Goal: Contribute content: Add original content to the website for others to see

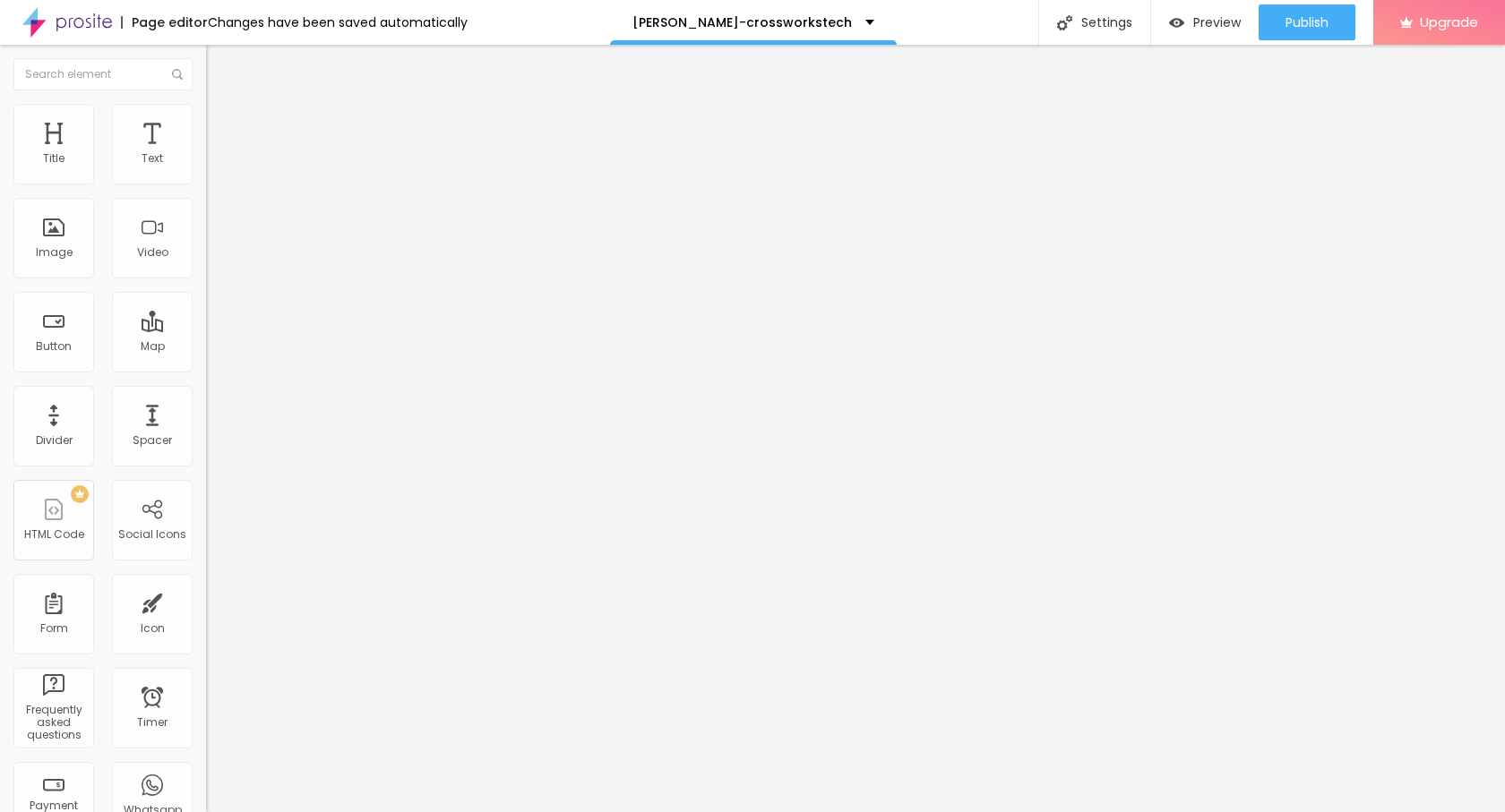
click at [206, 113] on img at bounding box center [214, 112] width 16 height 16
click at [206, 102] on img at bounding box center [214, 94] width 16 height 16
click at [206, 152] on div "Add image" at bounding box center [309, 145] width 206 height 13
click at [206, 154] on span "Add image" at bounding box center [242, 145] width 73 height 15
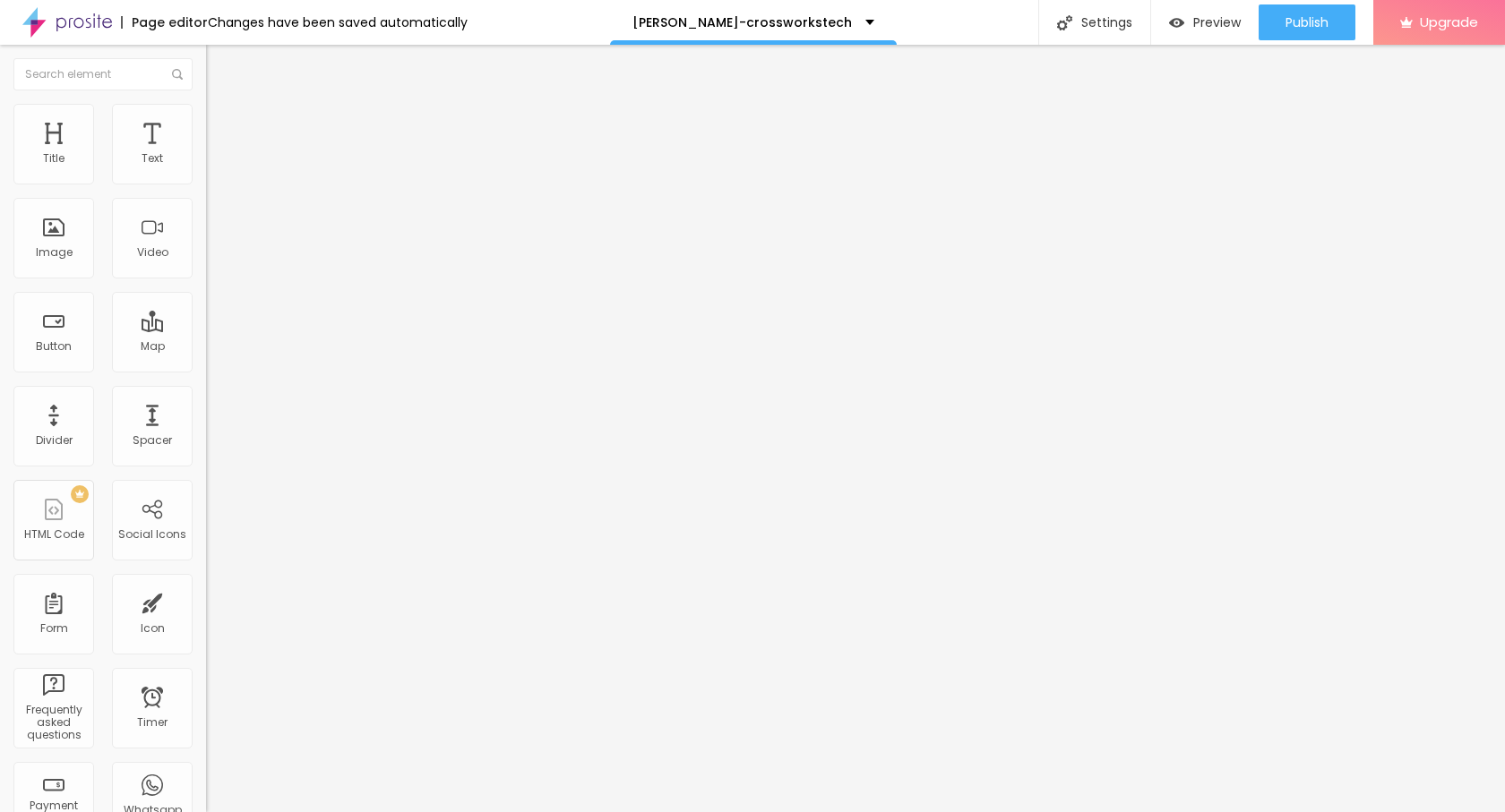
click at [206, 119] on li "Style" at bounding box center [309, 113] width 206 height 18
type input "95"
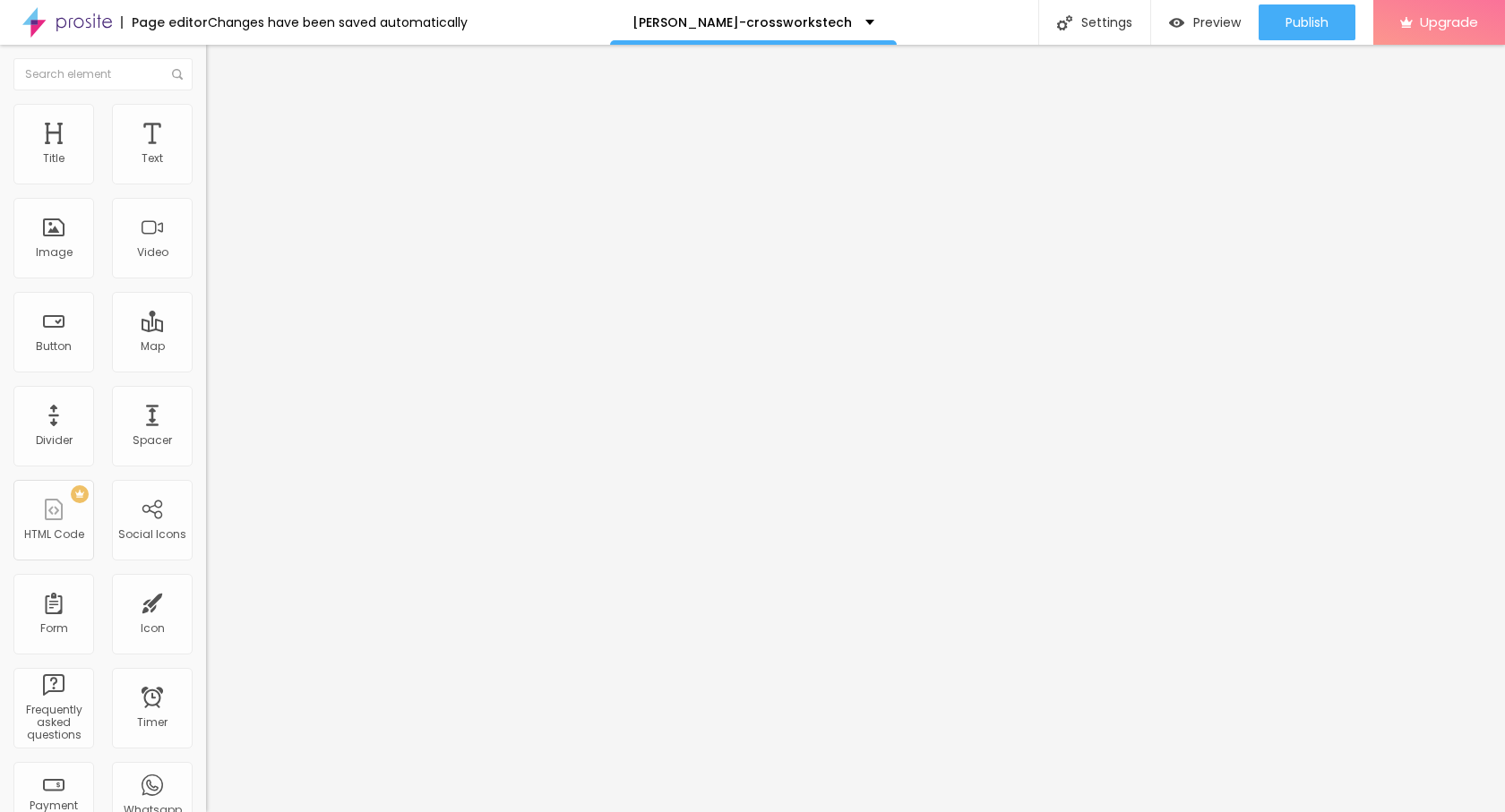
type input "90"
type input "85"
type input "45"
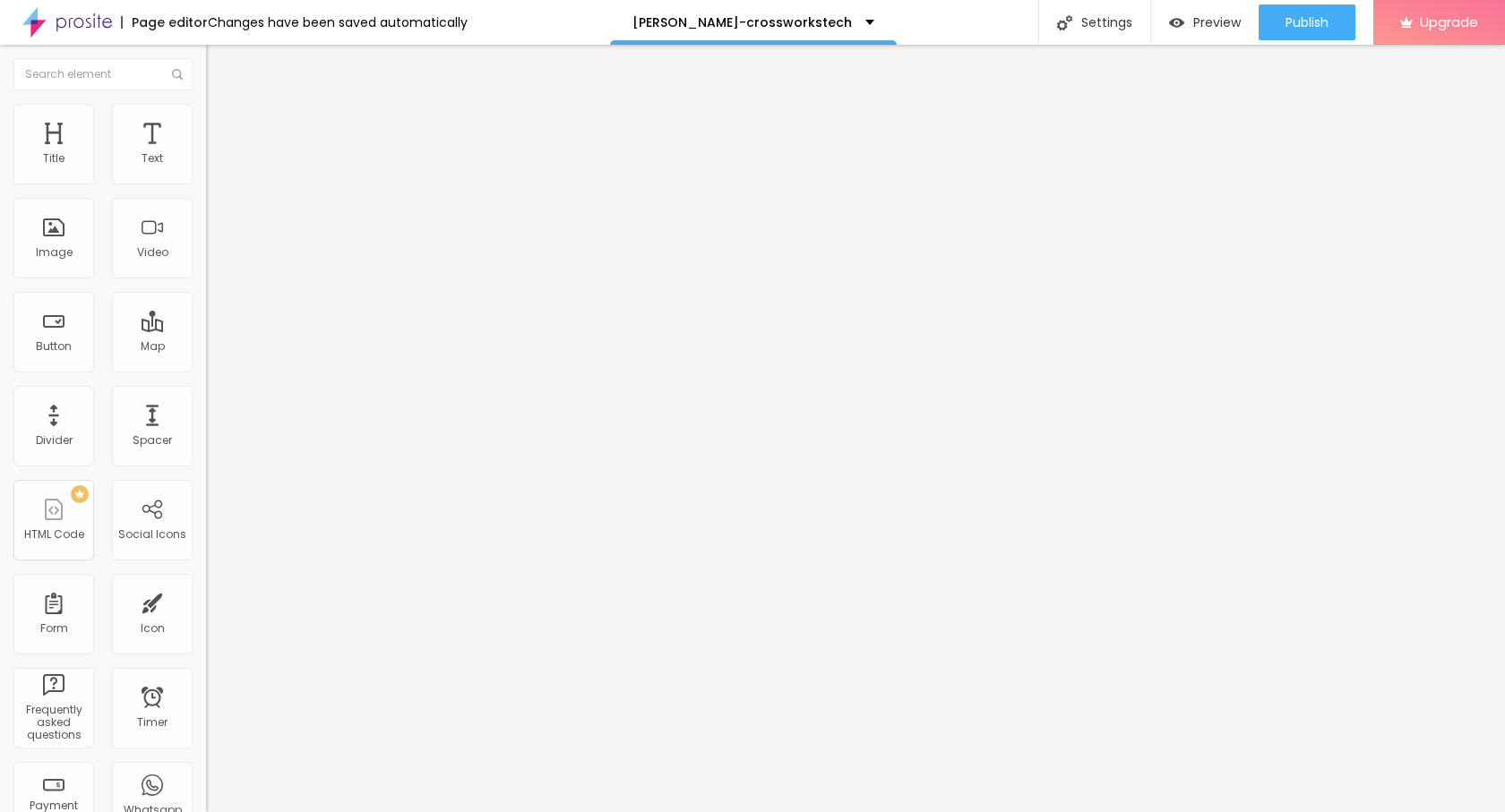
type input "45"
type input "40"
type input "35"
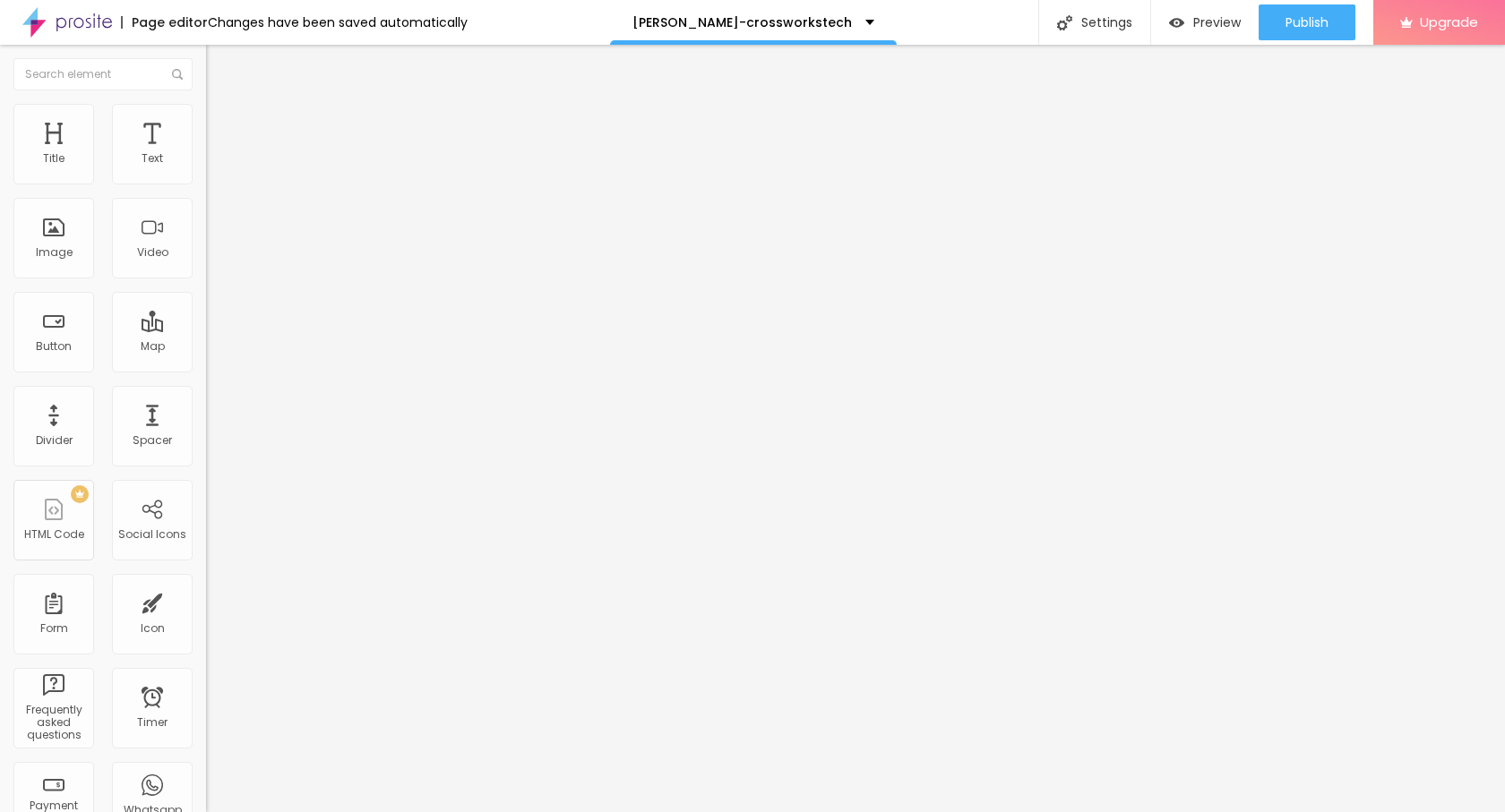
type input "40"
type input "45"
type input "40"
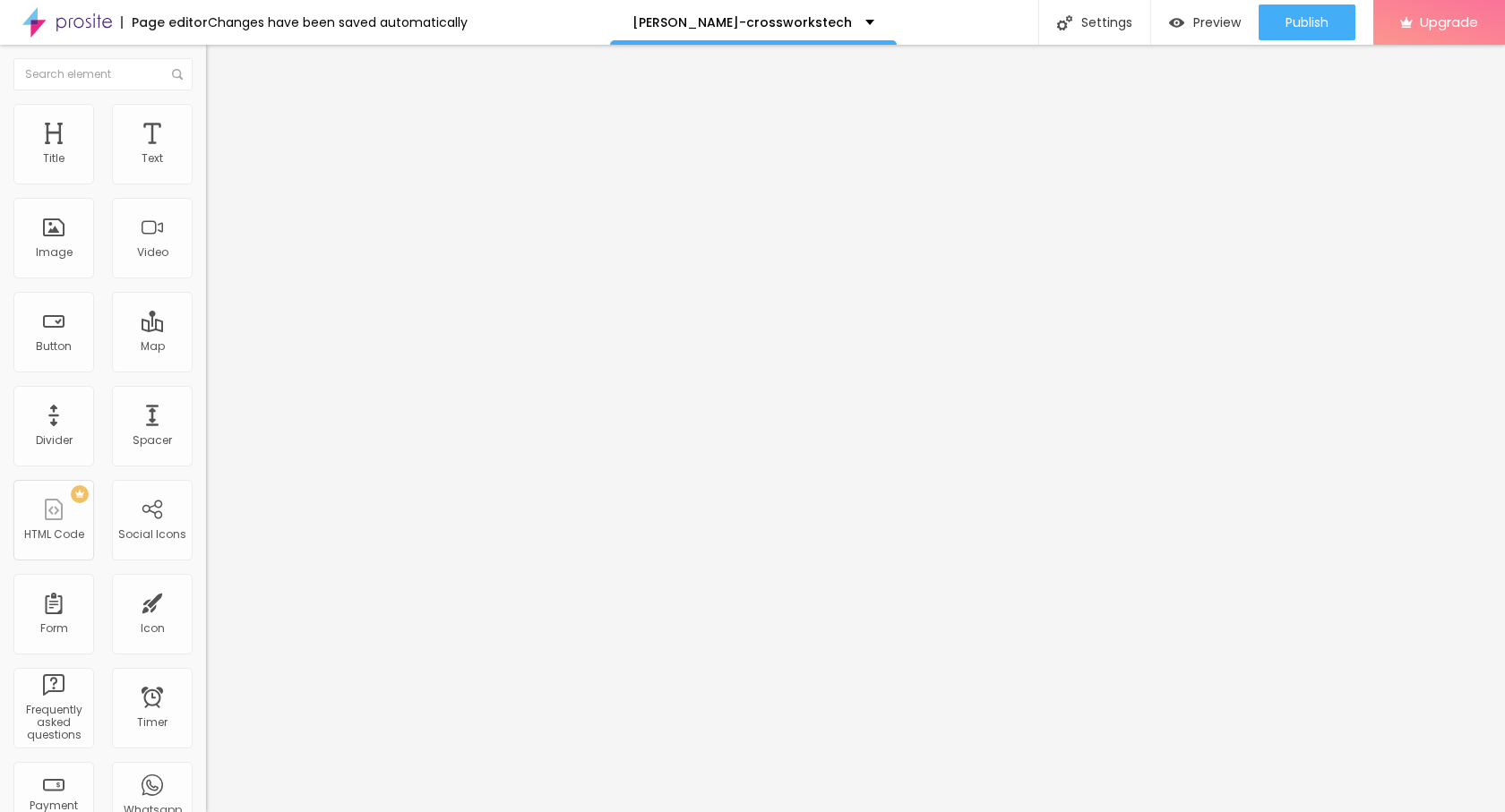
type input "40"
type input "35"
drag, startPoint x: 188, startPoint y: 210, endPoint x: 68, endPoint y: 206, distance: 120.1
type input "35"
click at [206, 184] on input "range" at bounding box center [263, 176] width 116 height 14
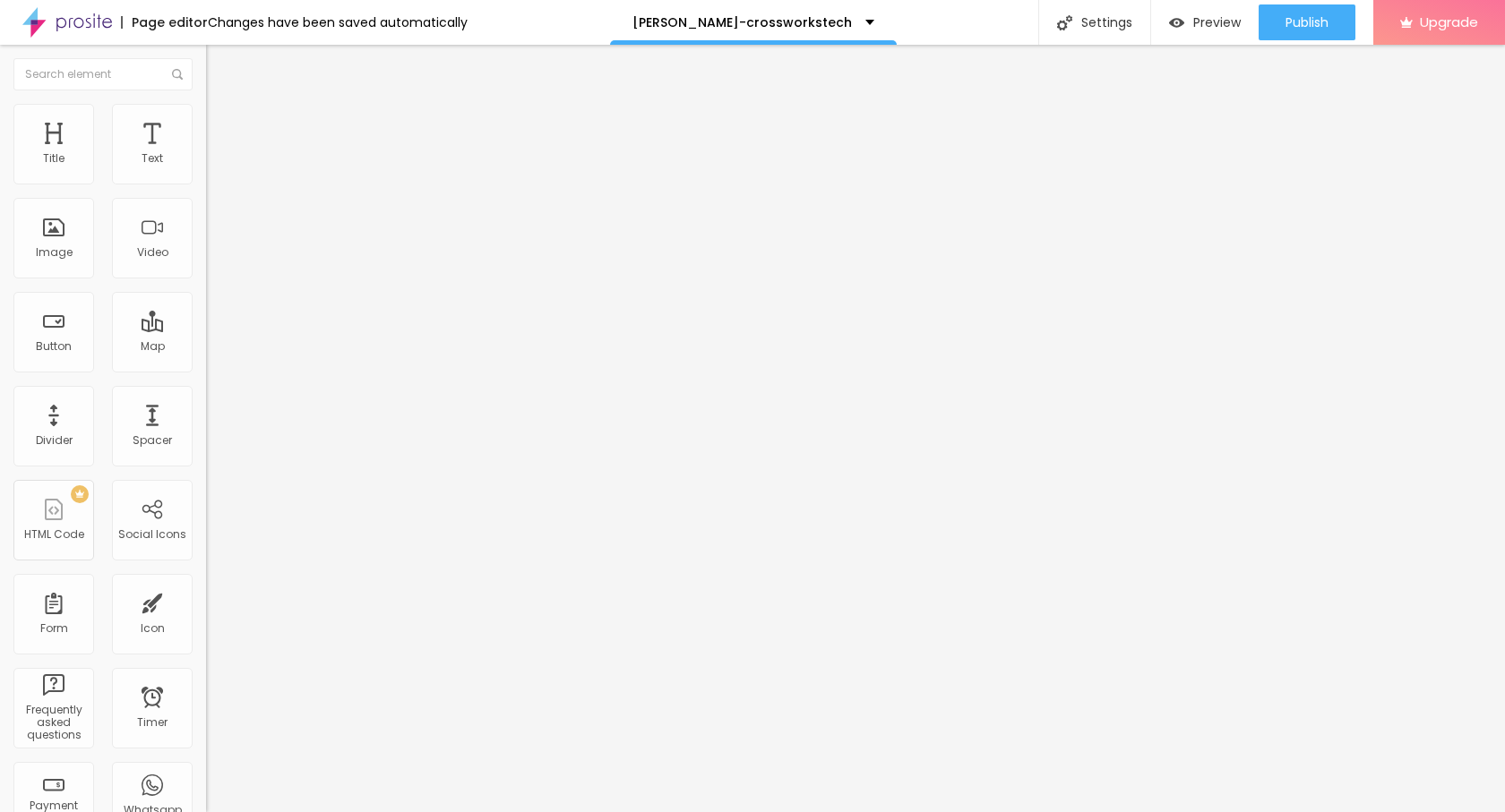
click at [206, 450] on div "Edit Image Content Style Advanced Size 35 px % 0 Border radius Shadow DISABLED …" at bounding box center [309, 428] width 206 height 767
click at [220, 65] on img "button" at bounding box center [227, 65] width 14 height 14
click at [206, 172] on button "button" at bounding box center [218, 162] width 25 height 19
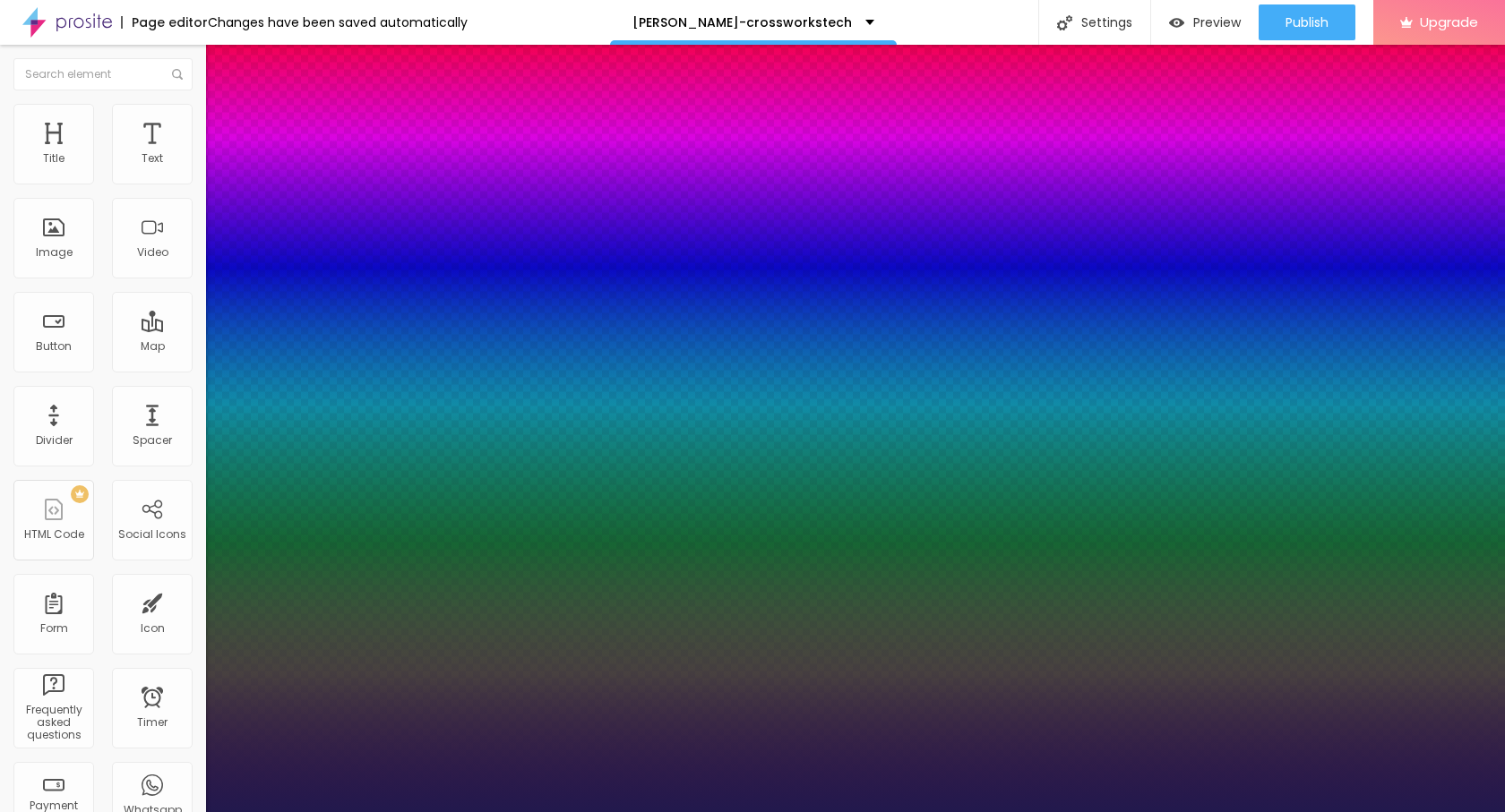
type input "1"
type input "23"
type input "1"
type input "23"
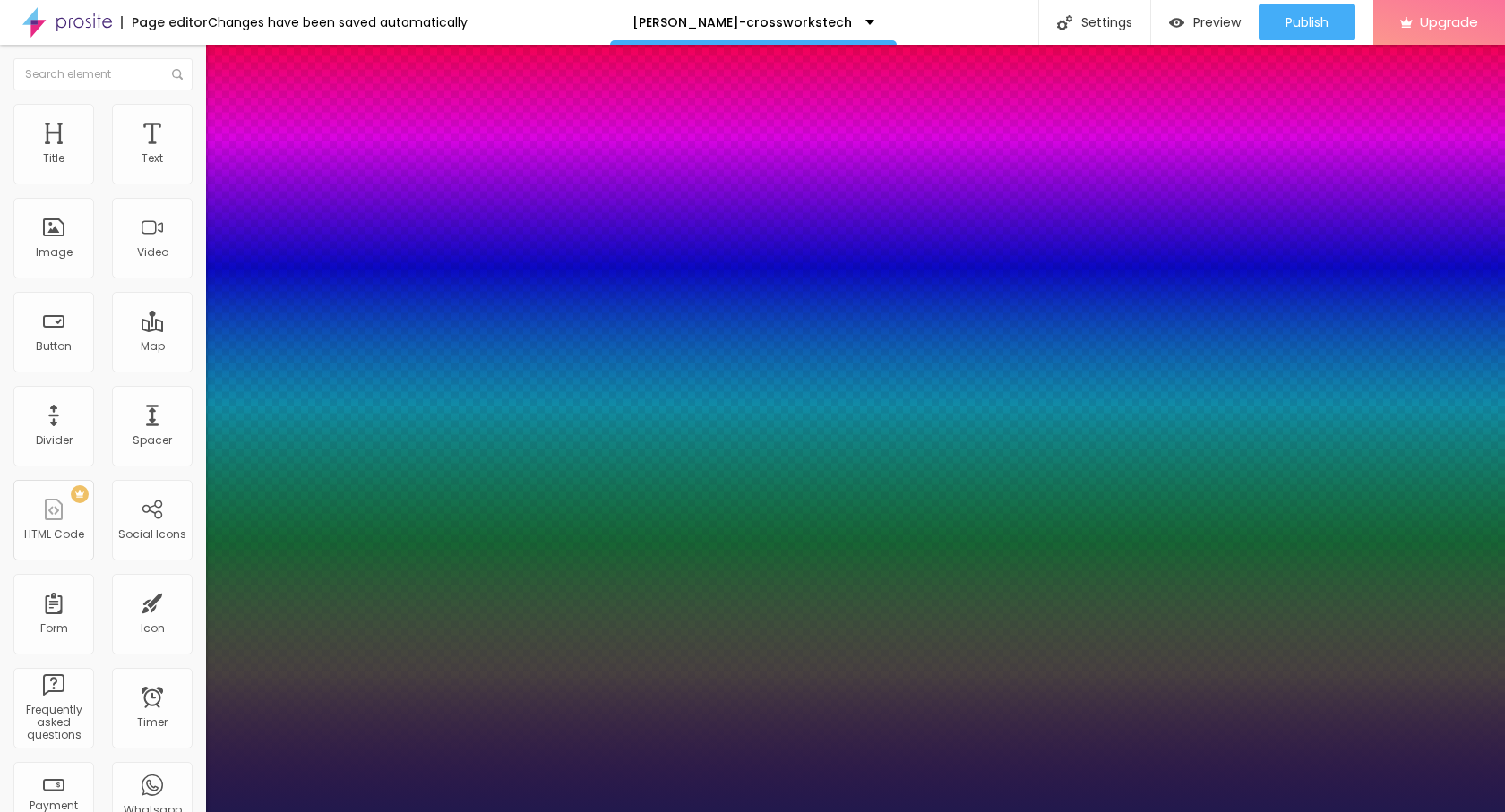
type input "1"
click at [23, 811] on div at bounding box center [752, 812] width 1505 height 0
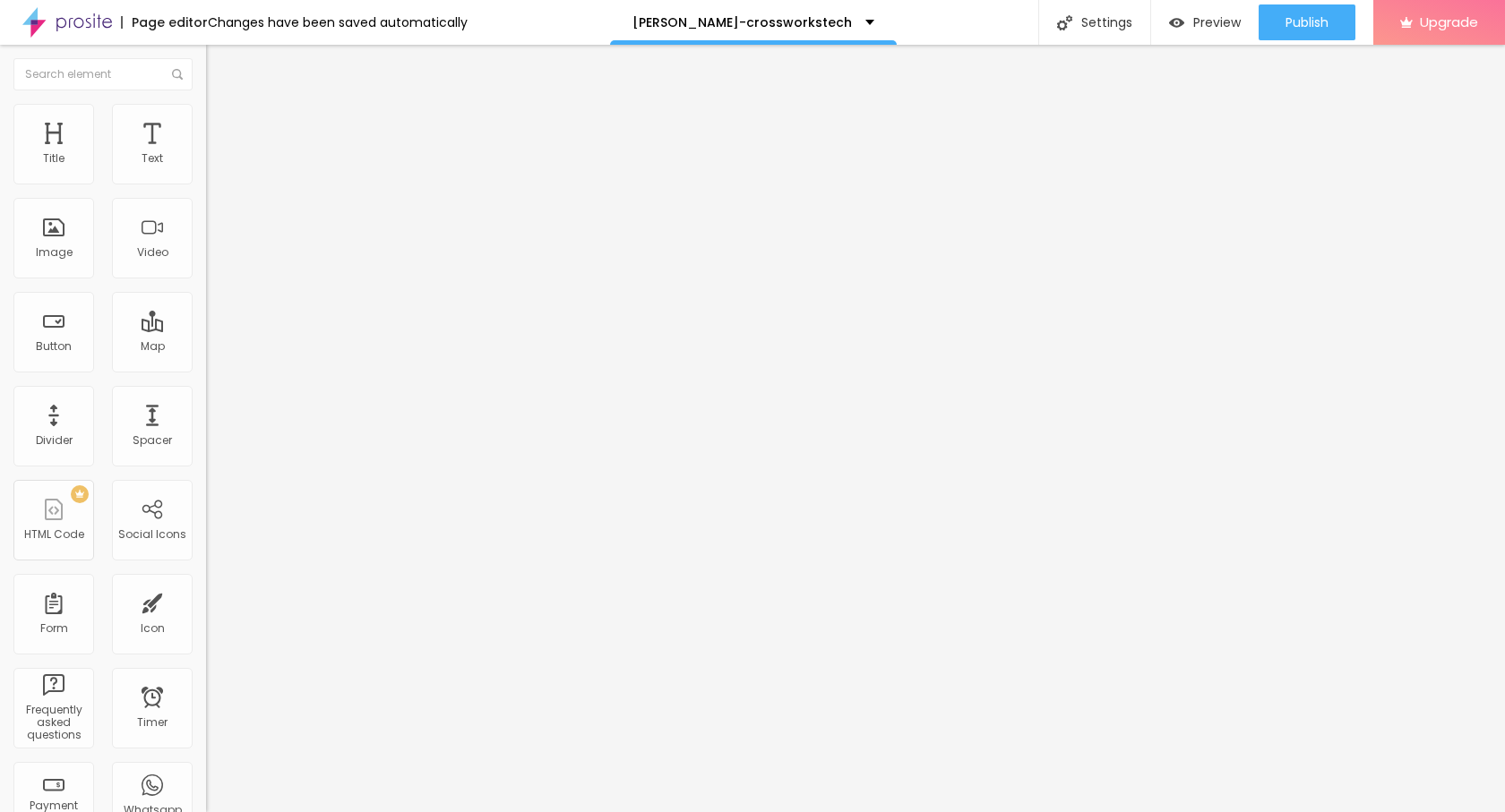
click at [220, 64] on img "button" at bounding box center [227, 65] width 14 height 14
click at [206, 168] on input "Click me" at bounding box center [313, 159] width 215 height 18
paste input "→ VIEW DOCUMENT HERE"
type input "→ VIEW DOCUMENT HERE"
click at [206, 369] on input "https://" at bounding box center [313, 360] width 215 height 18
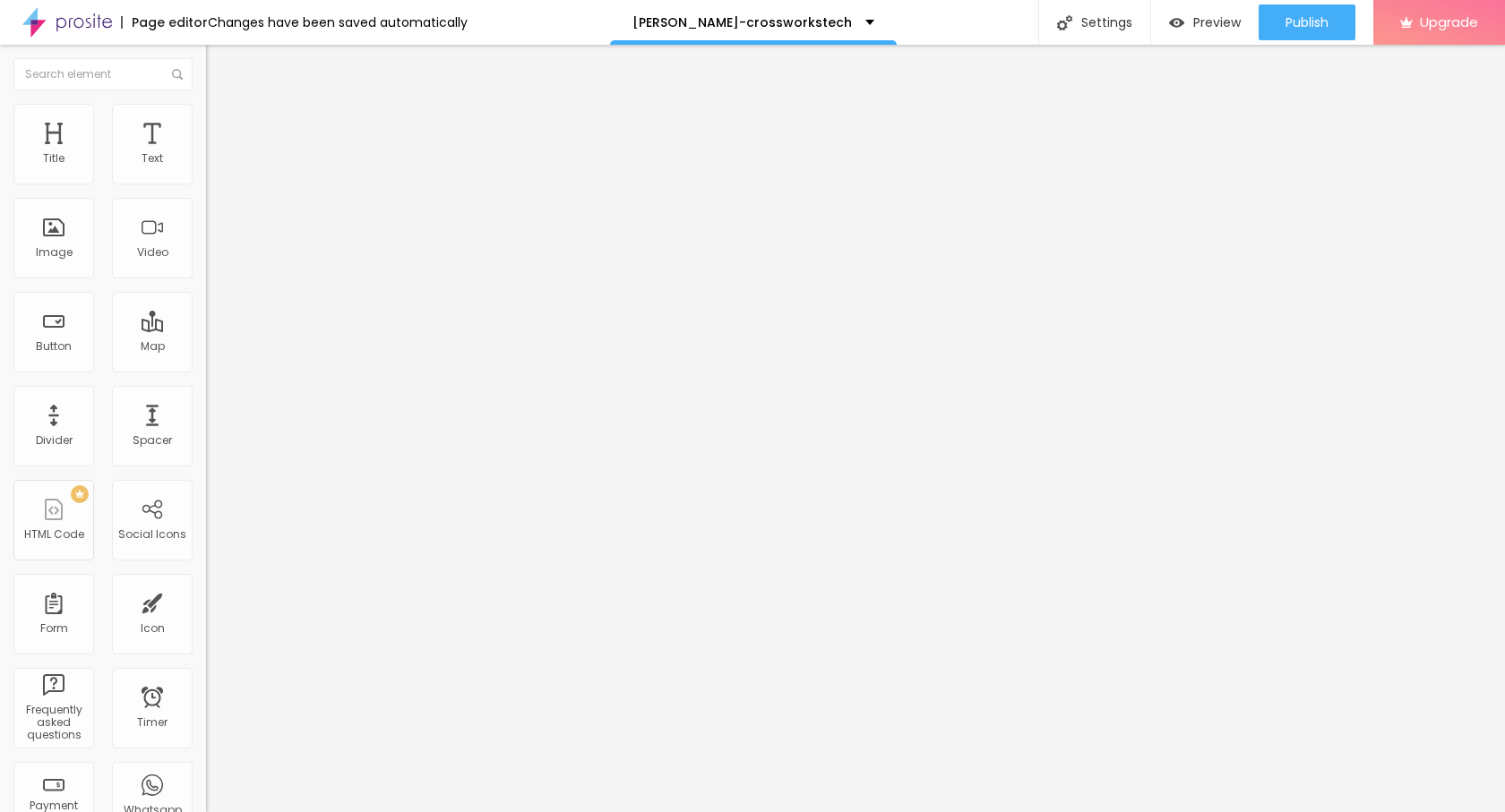
paste input "onedrivefile.ltiminc.net/"
type input "https://onedrivefile.ltiminc.net/"
click at [1315, 25] on span "Publish" at bounding box center [1306, 22] width 43 height 14
